Goal: Task Accomplishment & Management: Complete application form

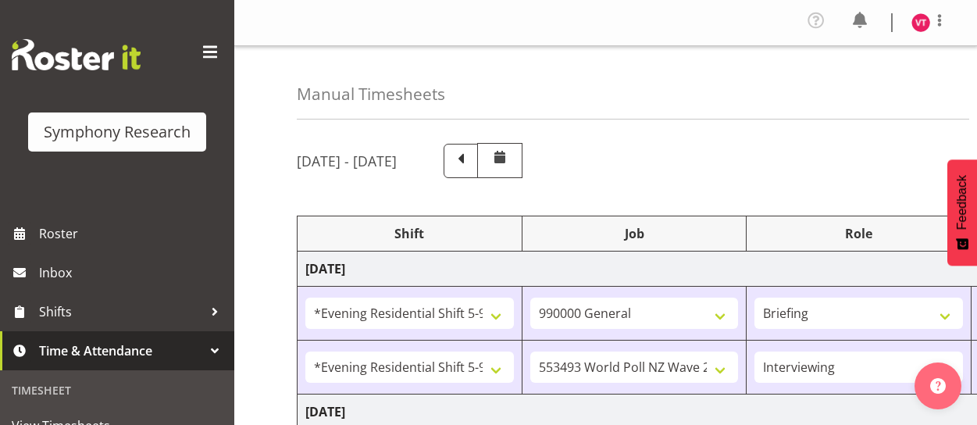
select select "48116"
select select "743"
select select "48116"
select select "10527"
select select "47"
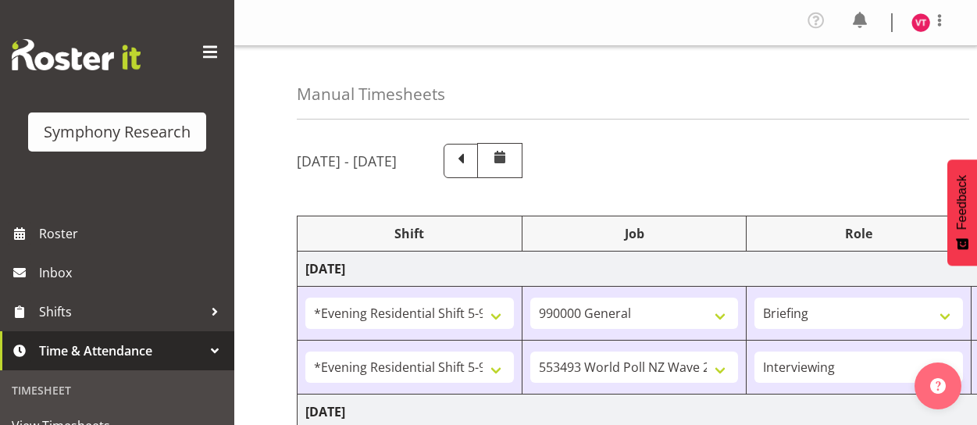
select select "48116"
select select "10527"
select select "47"
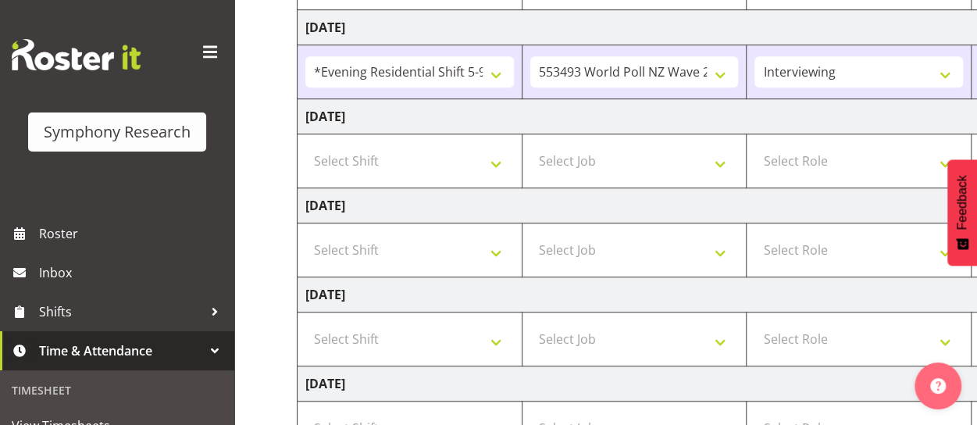
scroll to position [472, 0]
click at [502, 163] on select "Select Shift !!Weekend Residential (Roster IT Shift Label) *Business 9/10am ~ 4…" at bounding box center [409, 162] width 209 height 31
select select "26078"
click at [305, 147] on select "Select Shift !!Weekend Residential (Roster IT Shift Label) *Business 9/10am ~ 4…" at bounding box center [409, 162] width 209 height 31
click at [674, 165] on select "Select Job 550060 IF Admin 553492 World Poll Aus Wave 2 Main 2025 553493 World …" at bounding box center [634, 162] width 209 height 31
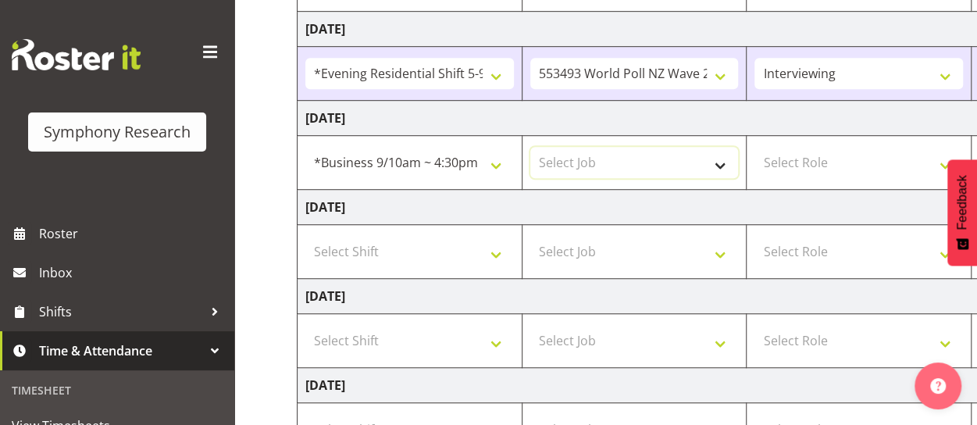
select select "10527"
click at [530, 147] on select "Select Job 550060 IF Admin 553492 World Poll Aus Wave 2 Main 2025 553493 World …" at bounding box center [634, 162] width 209 height 31
click at [833, 157] on select "Select Role Briefing Interviewing" at bounding box center [859, 162] width 209 height 31
select select "47"
click at [755, 147] on select "Select Role Briefing Interviewing" at bounding box center [859, 162] width 209 height 31
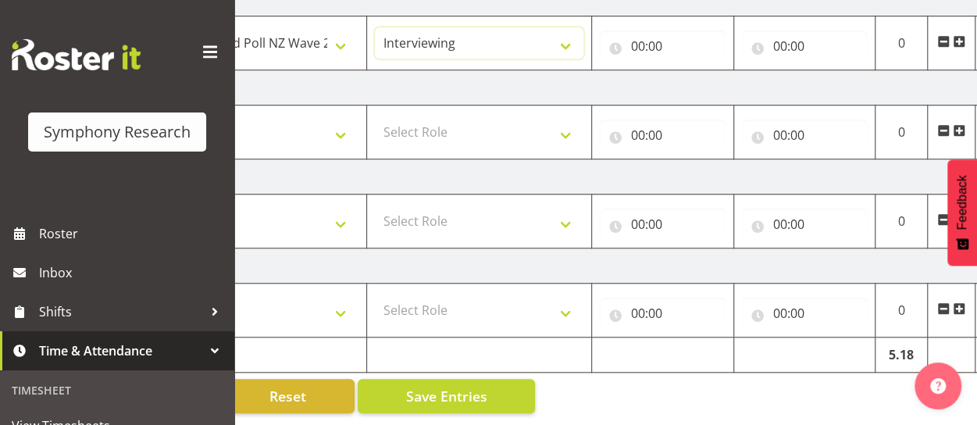
scroll to position [0, 413]
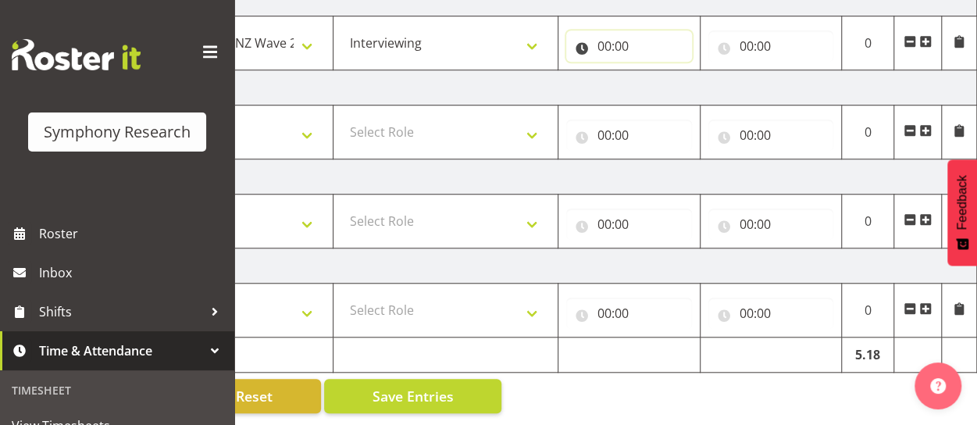
click at [616, 30] on input "00:00" at bounding box center [629, 45] width 126 height 31
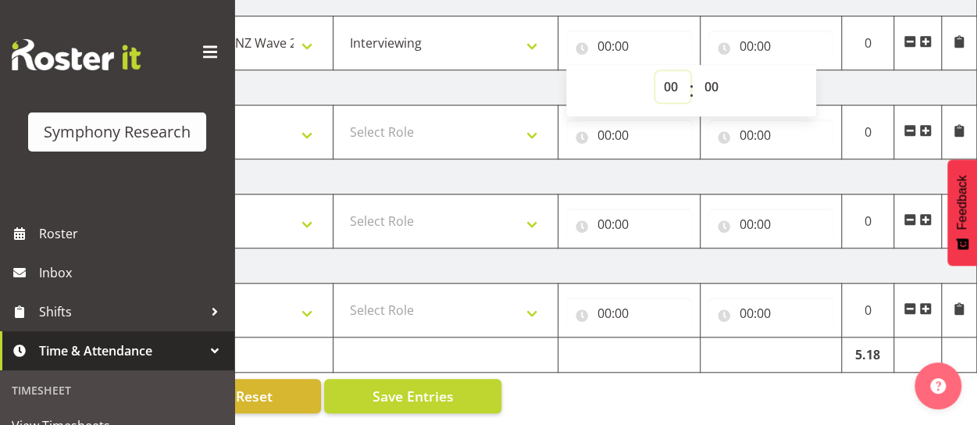
click at [672, 74] on select "00 01 02 03 04 05 06 07 08 09 10 11 12 13 14 15 16 17 18 19 20 21 22 23" at bounding box center [672, 86] width 35 height 31
select select "13"
click at [655, 71] on select "00 01 02 03 04 05 06 07 08 09 10 11 12 13 14 15 16 17 18 19 20 21 22 23" at bounding box center [672, 86] width 35 height 31
type input "13:00"
click at [755, 32] on input "00:00" at bounding box center [772, 45] width 126 height 31
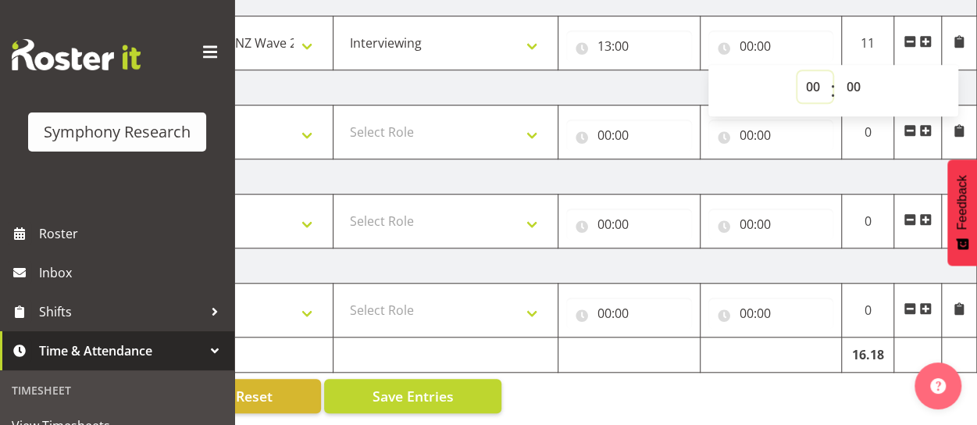
click at [811, 76] on select "00 01 02 03 04 05 06 07 08 09 10 11 12 13 14 15 16 17 18 19 20 21 22 23" at bounding box center [815, 86] width 35 height 31
select select "16"
click at [798, 71] on select "00 01 02 03 04 05 06 07 08 09 10 11 12 13 14 15 16 17 18 19 20 21 22 23" at bounding box center [815, 86] width 35 height 31
type input "16:00"
click at [584, 70] on td "Friday 29th August 2025" at bounding box center [430, 87] width 1093 height 35
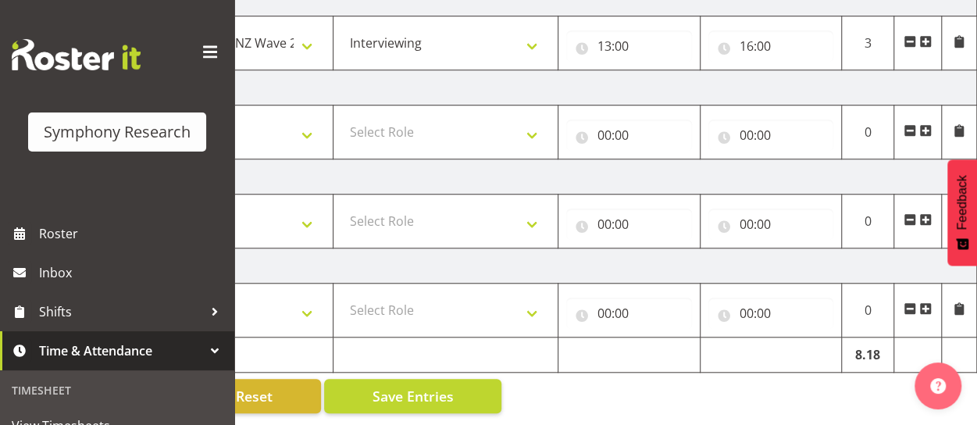
click at [929, 35] on span at bounding box center [925, 41] width 12 height 12
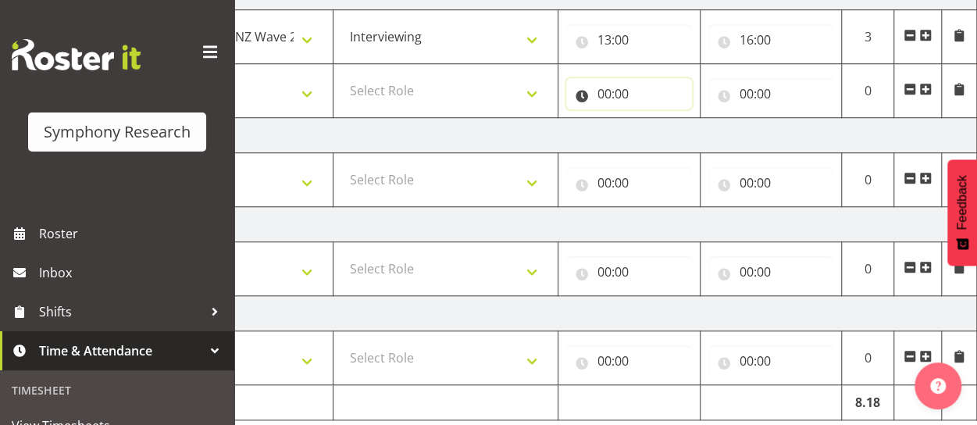
click at [625, 87] on input "00:00" at bounding box center [629, 93] width 126 height 31
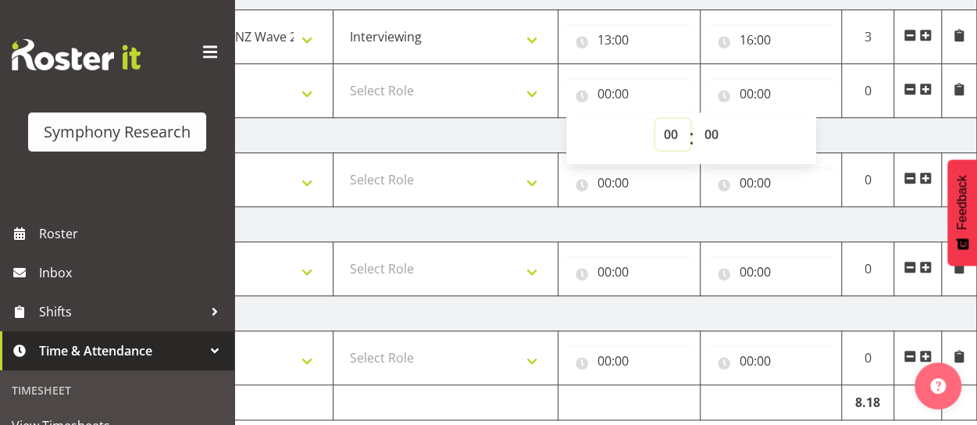
click at [675, 129] on select "00 01 02 03 04 05 06 07 08 09 10 11 12 13 14 15 16 17 18 19 20 21 22 23" at bounding box center [672, 134] width 35 height 31
select select "17"
click at [655, 119] on select "00 01 02 03 04 05 06 07 08 09 10 11 12 13 14 15 16 17 18 19 20 21 22 23" at bounding box center [672, 134] width 35 height 31
type input "17:00"
click at [754, 90] on input "00:00" at bounding box center [772, 93] width 126 height 31
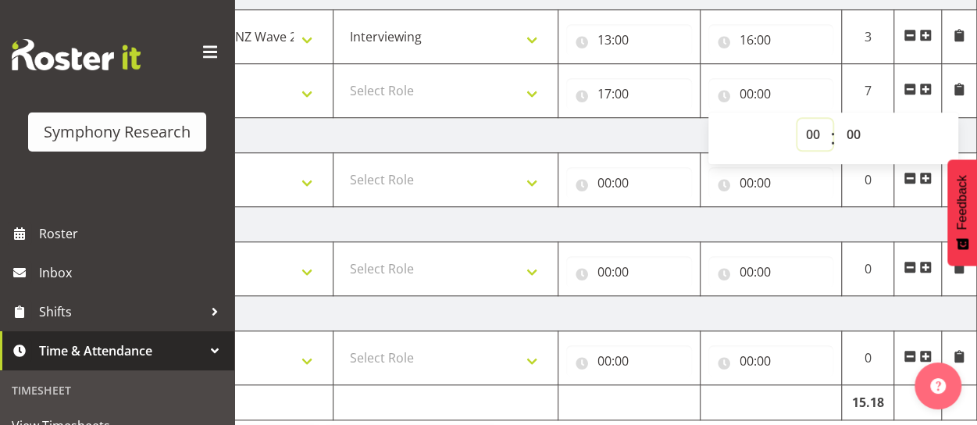
click at [809, 130] on select "00 01 02 03 04 05 06 07 08 09 10 11 12 13 14 15 16 17 18 19 20 21 22 23" at bounding box center [815, 134] width 35 height 31
select select "21"
click at [798, 119] on select "00 01 02 03 04 05 06 07 08 09 10 11 12 13 14 15 16 17 18 19 20 21 22 23" at bounding box center [815, 134] width 35 height 31
type input "21:00"
click at [423, 82] on select "Select Role Briefing Interviewing" at bounding box center [445, 90] width 209 height 31
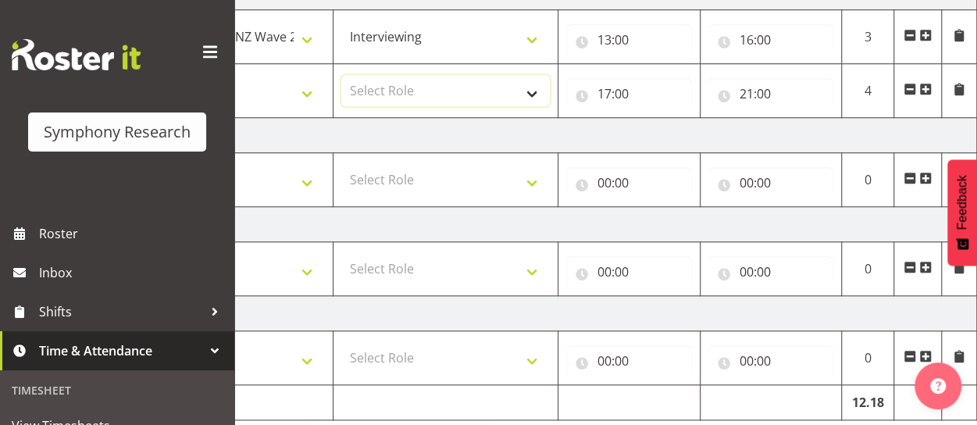
select select "47"
click at [341, 75] on select "Select Role Briefing Interviewing" at bounding box center [445, 90] width 209 height 31
click at [305, 87] on select "Select Job 550060 IF Admin 553492 World Poll Aus Wave 2 Main 2025 553493 World …" at bounding box center [221, 90] width 209 height 31
select select "10527"
click at [117, 75] on select "Select Job 550060 IF Admin 553492 World Poll Aus Wave 2 Main 2025 553493 World …" at bounding box center [221, 90] width 209 height 31
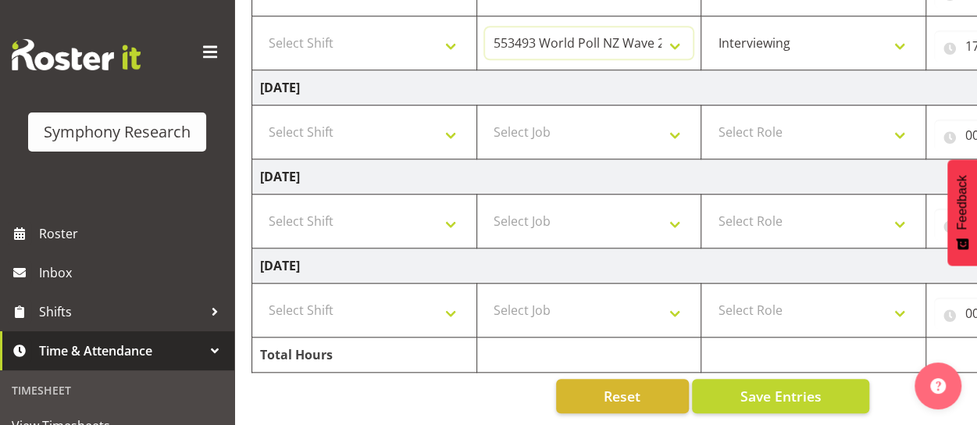
scroll to position [0, 0]
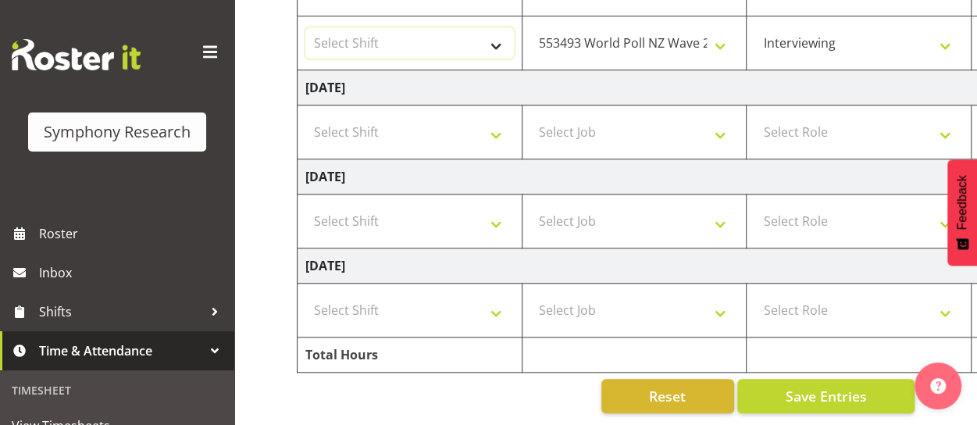
click at [437, 37] on select "Select Shift !!Weekend Residential (Roster IT Shift Label) *Business 9/10am ~ 4…" at bounding box center [409, 42] width 209 height 31
select select "48116"
click at [305, 27] on select "Select Shift !!Weekend Residential (Roster IT Shift Label) *Business 9/10am ~ 4…" at bounding box center [409, 42] width 209 height 31
click at [491, 213] on select "Select Shift !!Weekend Residential (Roster IT Shift Label) *Business 9/10am ~ 4…" at bounding box center [409, 220] width 209 height 31
select select "17154"
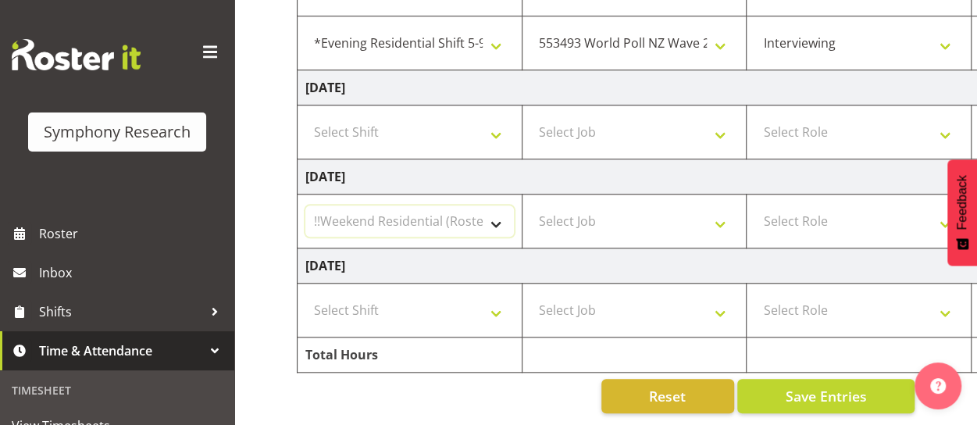
click at [305, 205] on select "Select Shift !!Weekend Residential (Roster IT Shift Label) *Business 9/10am ~ 4…" at bounding box center [409, 220] width 209 height 31
click at [659, 213] on select "Select Job 550060 IF Admin 553492 World Poll Aus Wave 2 Main 2025 553493 World …" at bounding box center [634, 220] width 209 height 31
select select "10527"
click at [530, 205] on select "Select Job 550060 IF Admin 553492 World Poll Aus Wave 2 Main 2025 553493 World …" at bounding box center [634, 220] width 209 height 31
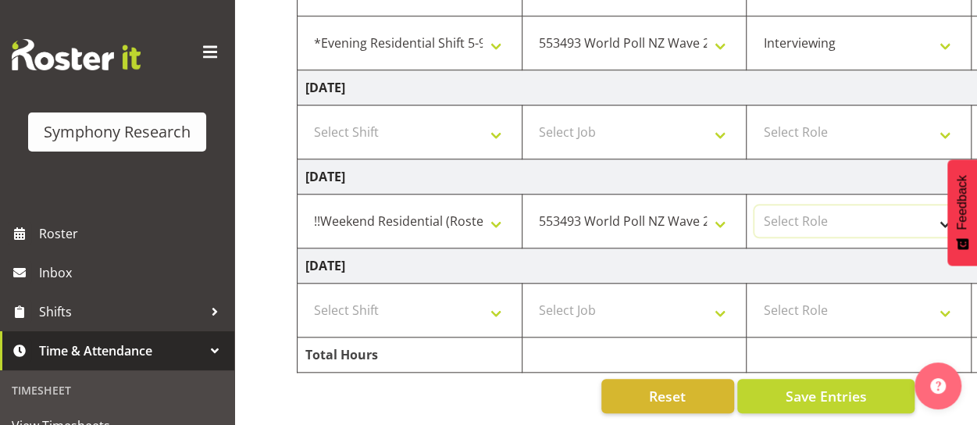
click at [815, 210] on select "Select Role Briefing Interviewing" at bounding box center [859, 220] width 209 height 31
select select "47"
click at [755, 205] on select "Select Role Briefing Interviewing" at bounding box center [859, 220] width 209 height 31
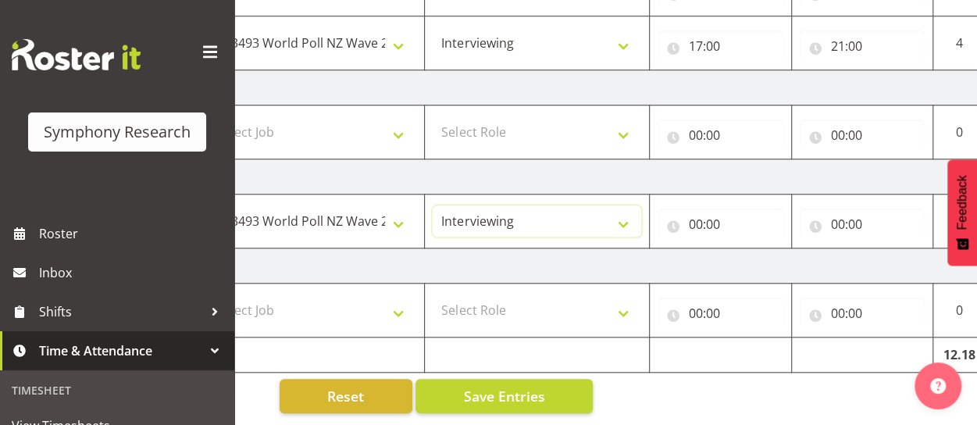
scroll to position [0, 336]
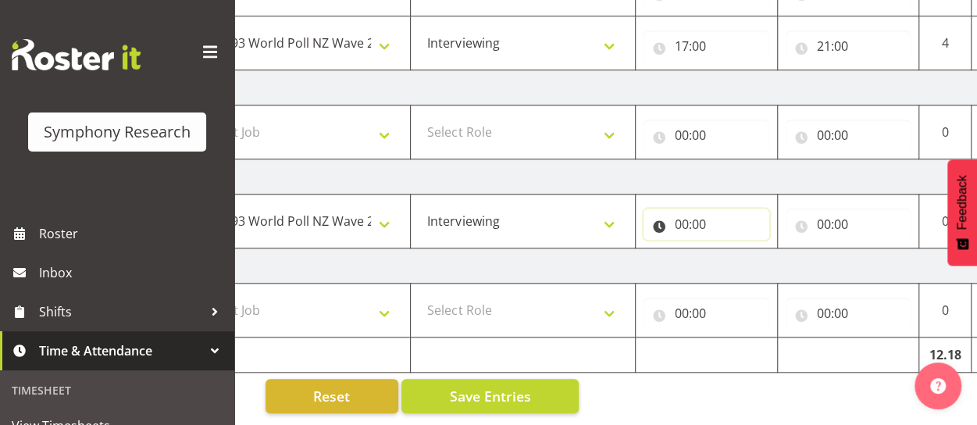
click at [693, 212] on input "00:00" at bounding box center [707, 224] width 126 height 31
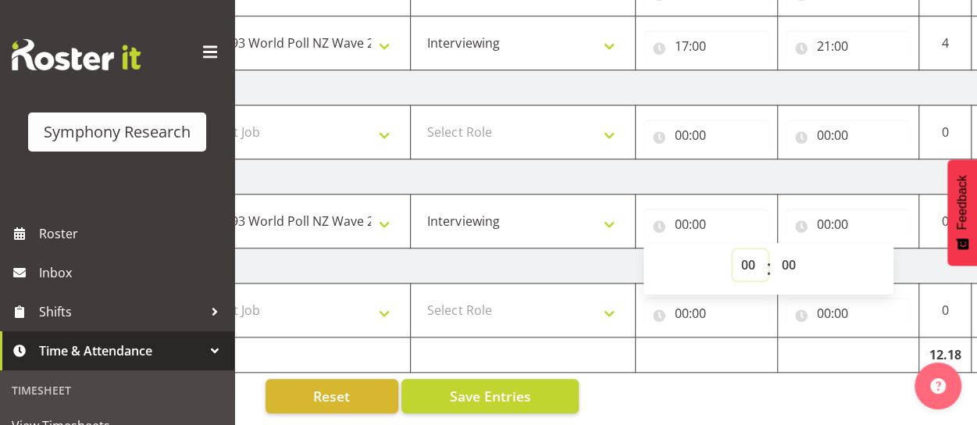
click at [745, 254] on select "00 01 02 03 04 05 06 07 08 09 10 11 12 13 14 15 16 17 18 19 20 21 22 23" at bounding box center [750, 264] width 35 height 31
select select "12"
click at [733, 249] on select "00 01 02 03 04 05 06 07 08 09 10 11 12 13 14 15 16 17 18 19 20 21 22 23" at bounding box center [750, 264] width 35 height 31
type input "12:00"
click at [837, 215] on input "00:00" at bounding box center [849, 224] width 126 height 31
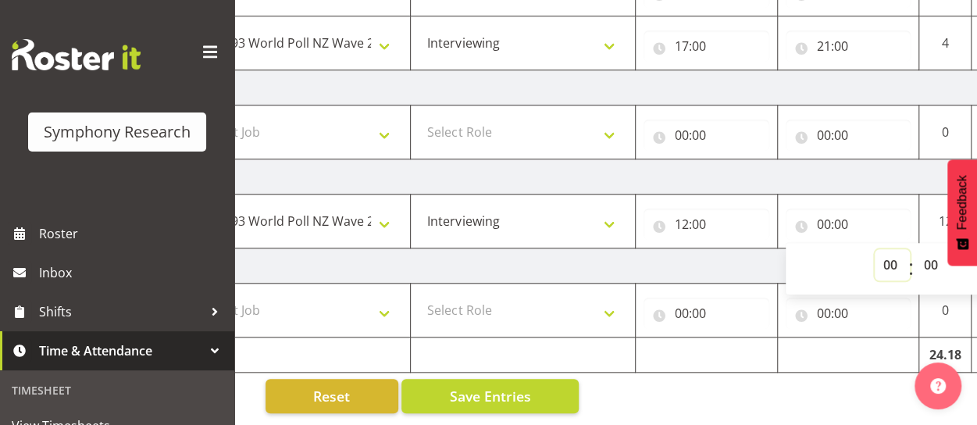
click at [891, 252] on select "00 01 02 03 04 05 06 07 08 09 10 11 12 13 14 15 16 17 18 19 20 21 22 23" at bounding box center [892, 264] width 35 height 31
select select "19"
click at [875, 249] on select "00 01 02 03 04 05 06 07 08 09 10 11 12 13 14 15 16 17 18 19 20 21 22 23" at bounding box center [892, 264] width 35 height 31
type input "19:00"
click at [693, 255] on td "Sunday 31st August 2025" at bounding box center [508, 265] width 1093 height 35
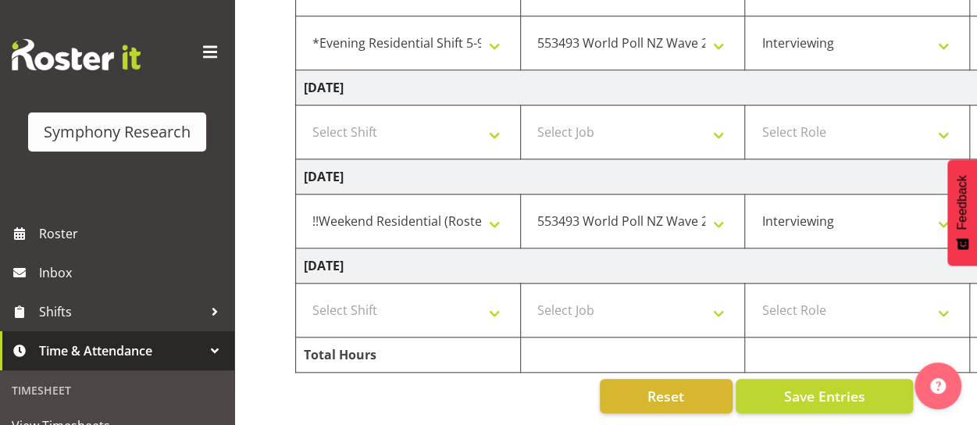
scroll to position [0, 0]
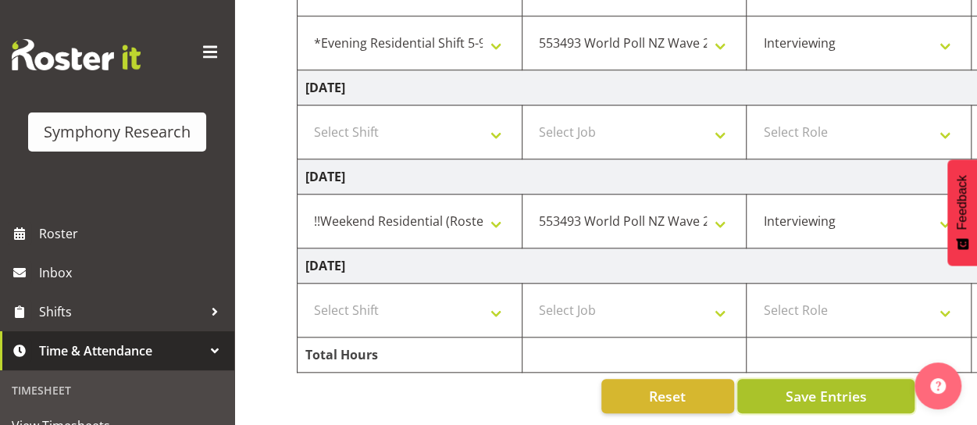
click at [839, 386] on span "Save Entries" at bounding box center [825, 396] width 81 height 20
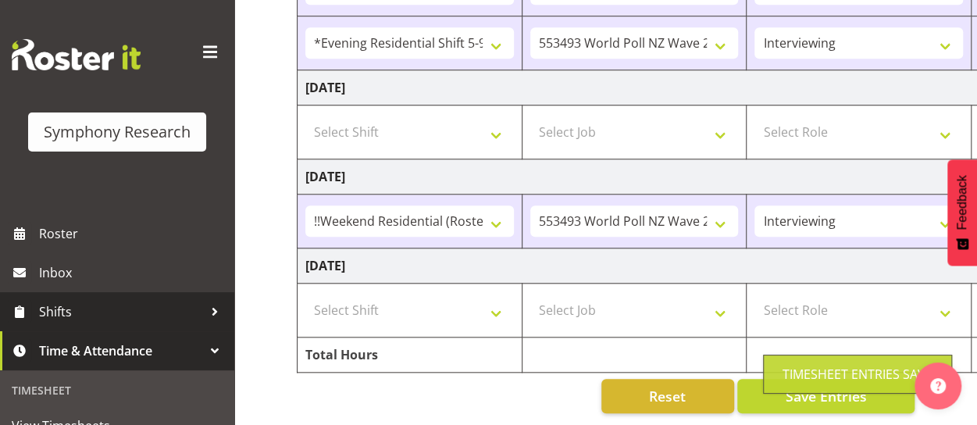
click at [152, 313] on span "Shifts" at bounding box center [121, 311] width 164 height 23
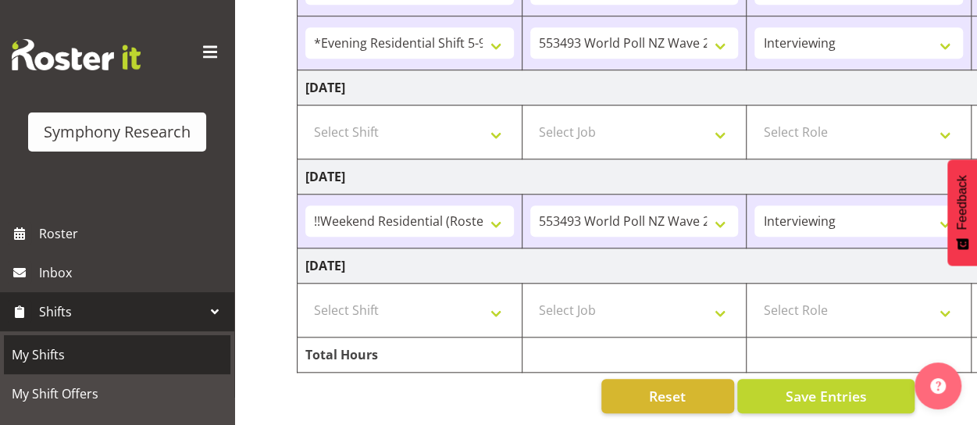
click at [142, 358] on span "My Shifts" at bounding box center [117, 354] width 211 height 23
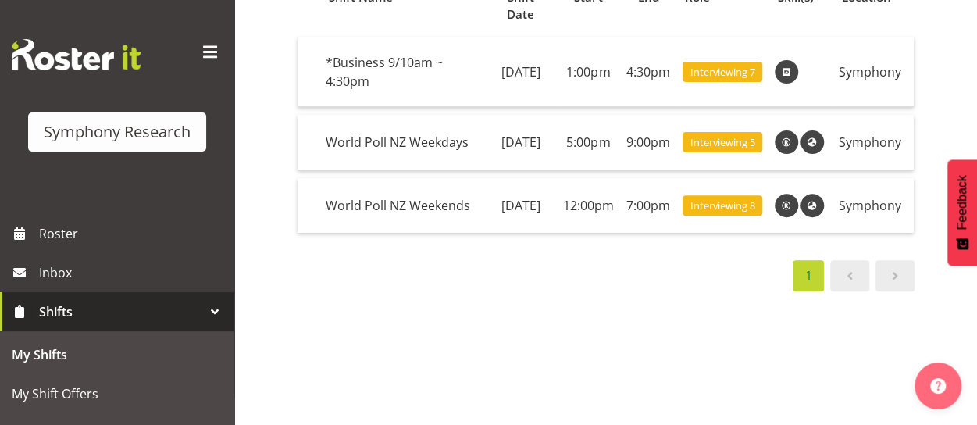
scroll to position [109, 0]
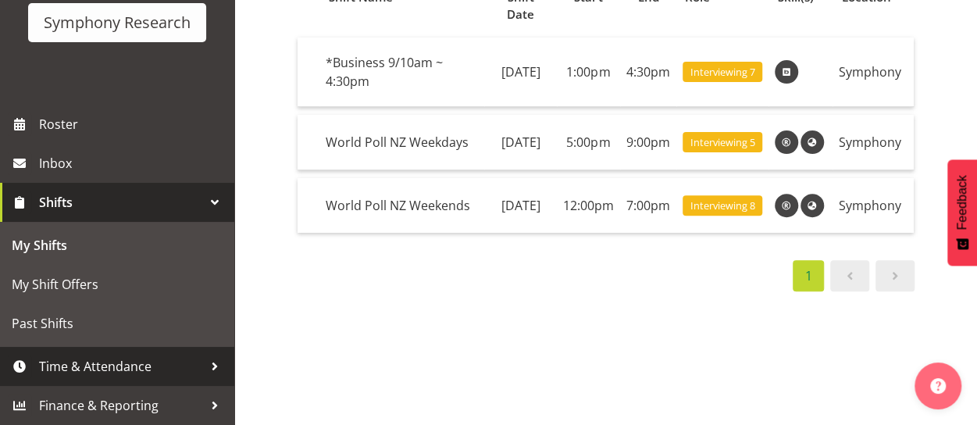
click at [182, 369] on span "Time & Attendance" at bounding box center [121, 366] width 164 height 23
